Goal: Task Accomplishment & Management: Complete application form

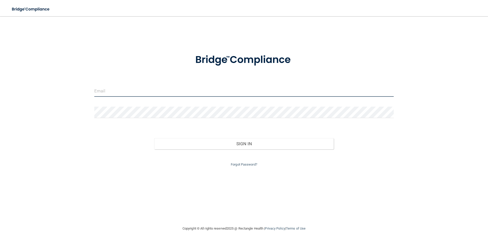
click at [140, 94] on input "email" at bounding box center [244, 90] width 300 height 11
type input "[PERSON_NAME][EMAIL_ADDRESS][DOMAIN_NAME]"
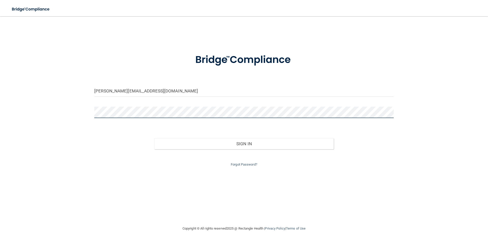
click at [154, 138] on button "Sign In" at bounding box center [244, 143] width 180 height 11
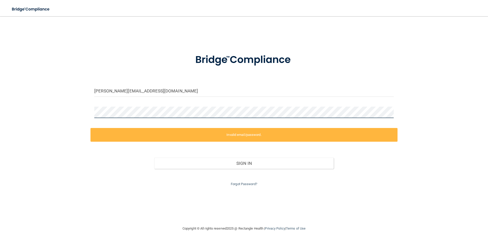
click at [73, 114] on div "ashleygood@goochdental.com Invalid email/password. You don't have permission to…" at bounding box center [244, 120] width 468 height 199
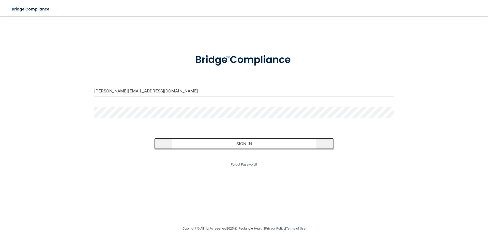
click at [242, 143] on button "Sign In" at bounding box center [244, 143] width 180 height 11
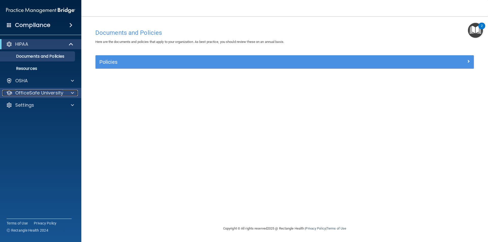
click at [66, 91] on div at bounding box center [71, 93] width 13 height 6
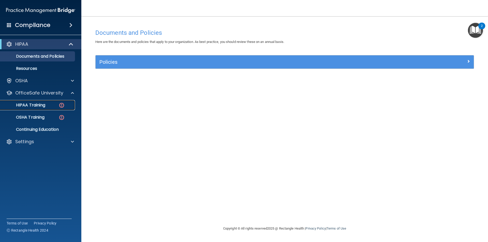
click at [62, 103] on img at bounding box center [61, 105] width 6 height 6
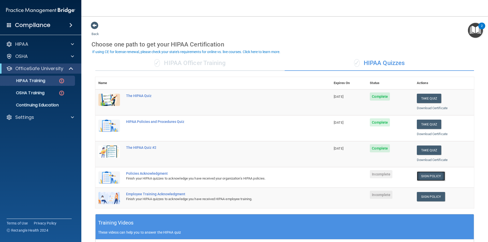
click at [432, 176] on link "Sign Policy" at bounding box center [431, 176] width 28 height 9
click at [433, 197] on link "Sign Policy" at bounding box center [431, 196] width 28 height 9
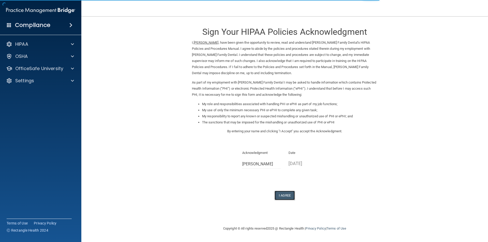
click at [285, 194] on button "I Agree" at bounding box center [285, 195] width 20 height 9
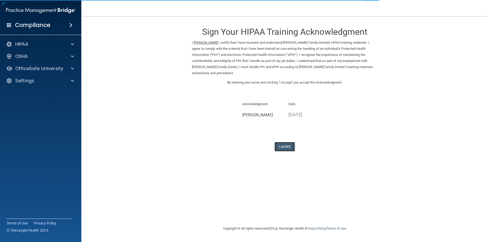
click at [288, 142] on button "I Agree" at bounding box center [285, 146] width 20 height 9
